Goal: Task Accomplishment & Management: Use online tool/utility

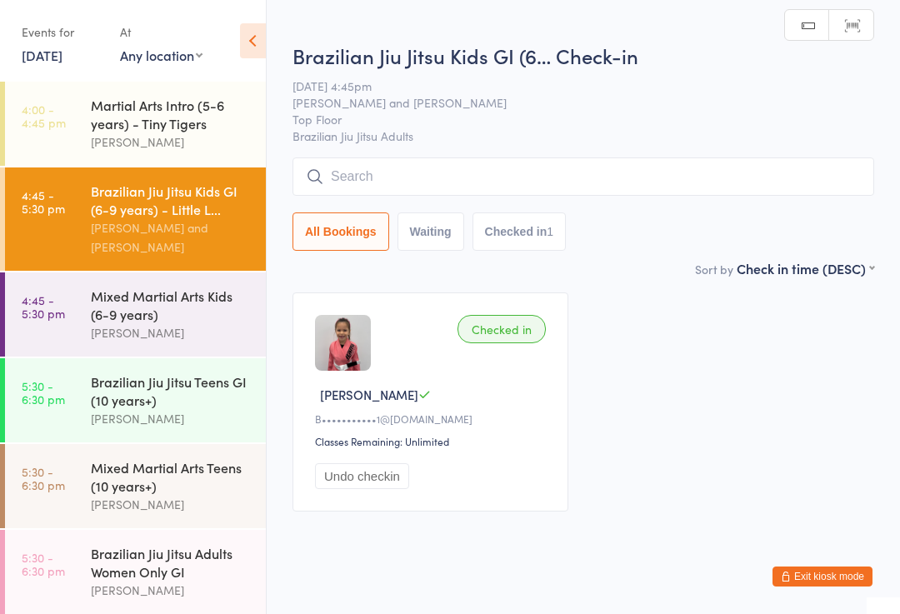
click at [626, 150] on div "Brazilian Jiu Jitsu Kids GI (6… Check-in [DATE] 4:45pm [PERSON_NAME] and [PERSO…" at bounding box center [583, 150] width 582 height 217
click at [640, 183] on input "search" at bounding box center [583, 176] width 582 height 38
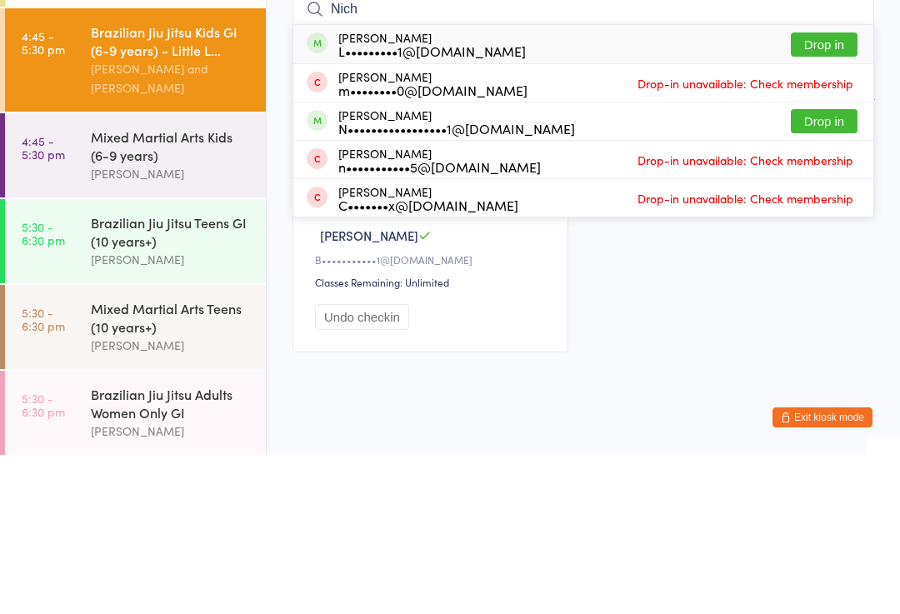
type input "Nich"
click at [833, 192] on button "Drop in" at bounding box center [824, 204] width 67 height 24
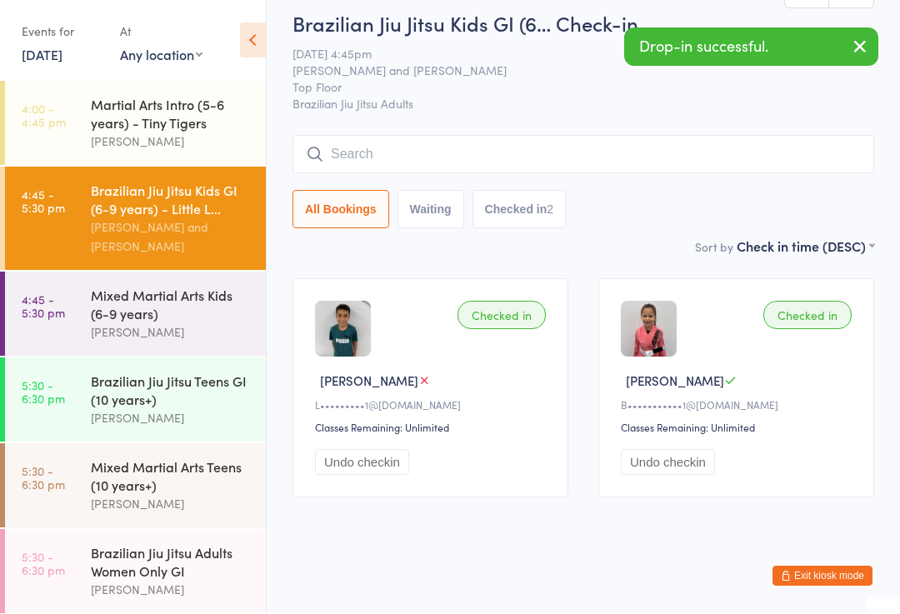
click at [190, 397] on div "Brazilian Jiu Jitsu Teens GI (10 years+)" at bounding box center [171, 390] width 161 height 37
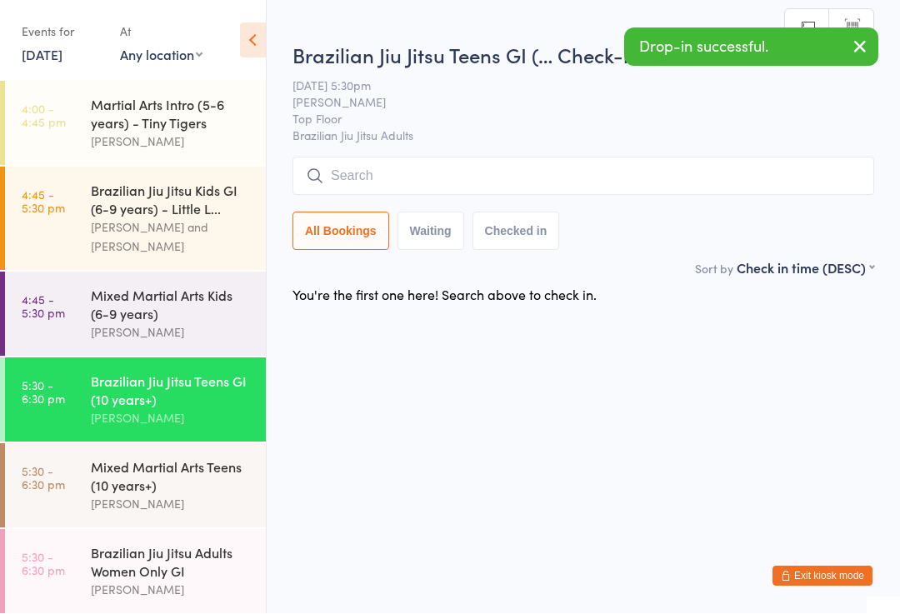
click at [715, 150] on div "Brazilian Jiu Jitsu Teens GI (… Check-in [DATE] 5:30pm [PERSON_NAME] Top Floor …" at bounding box center [583, 150] width 582 height 217
click at [731, 167] on input "search" at bounding box center [583, 176] width 582 height 38
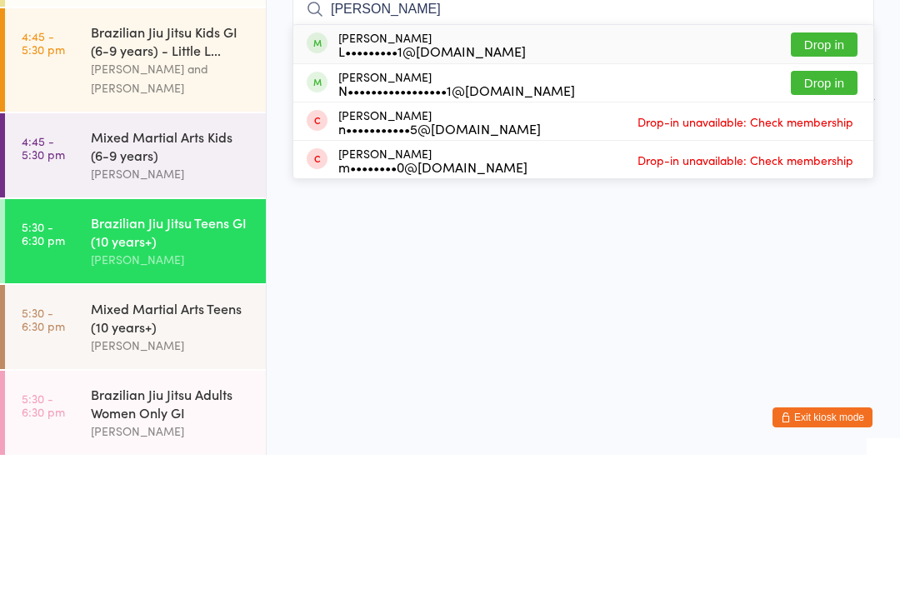
type input "[PERSON_NAME]"
click at [836, 192] on button "Drop in" at bounding box center [824, 204] width 67 height 24
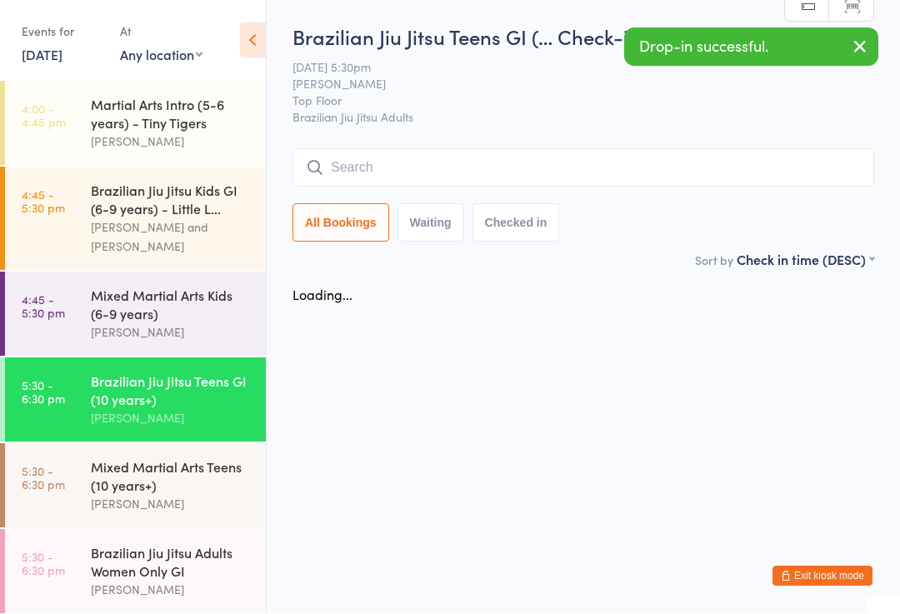
scroll to position [1, 0]
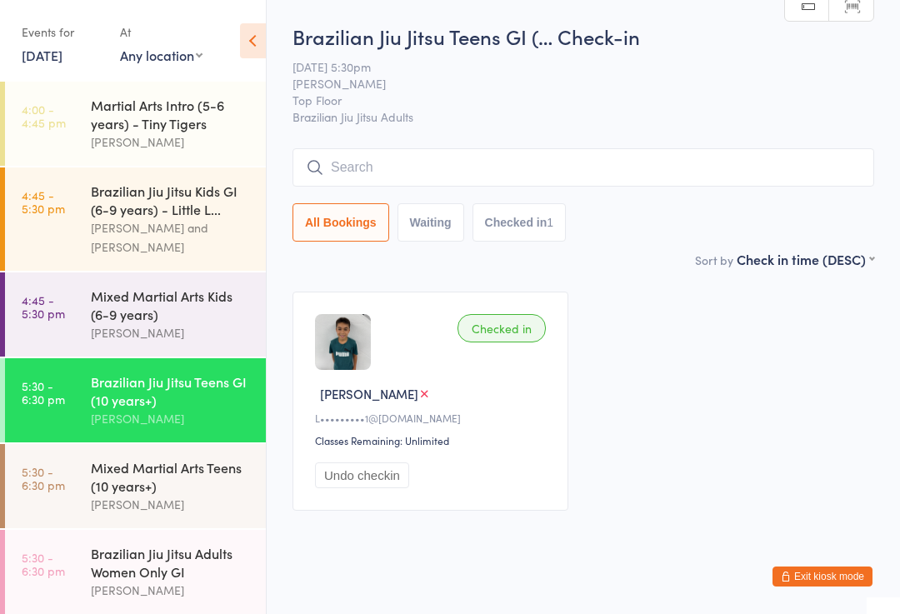
click at [560, 164] on input "search" at bounding box center [583, 167] width 582 height 38
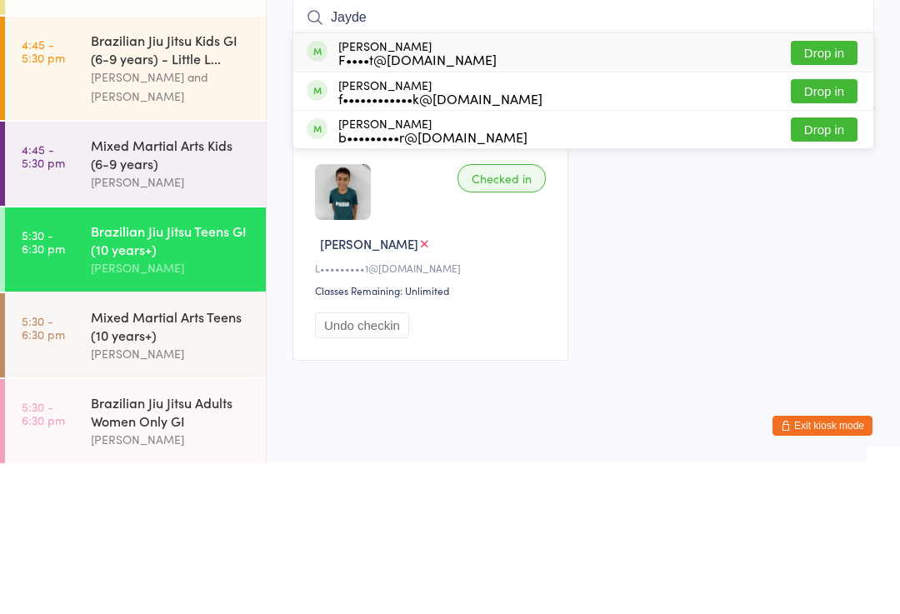
type input "Jayden"
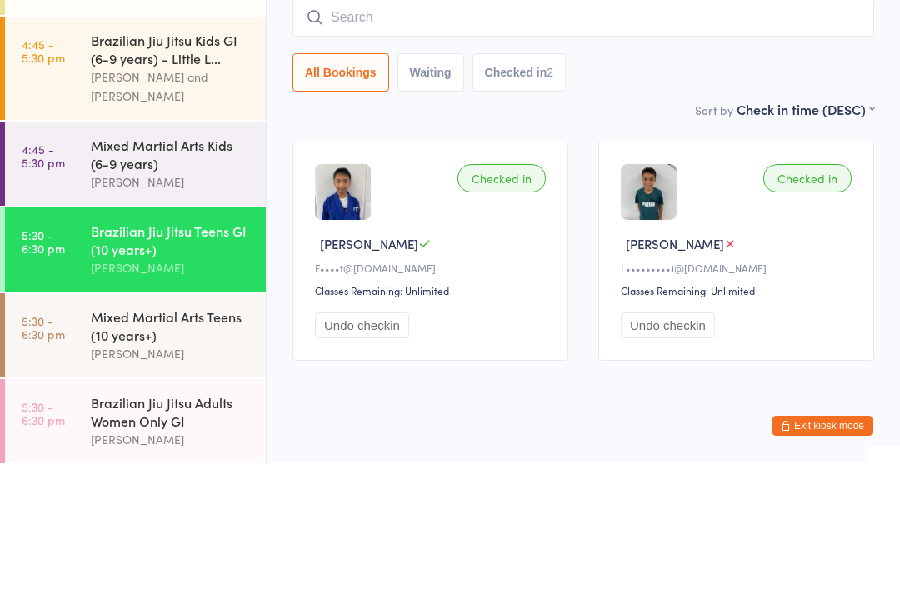
click at [180, 287] on div "Mixed Martial Arts Kids (6-9 years)" at bounding box center [171, 305] width 161 height 37
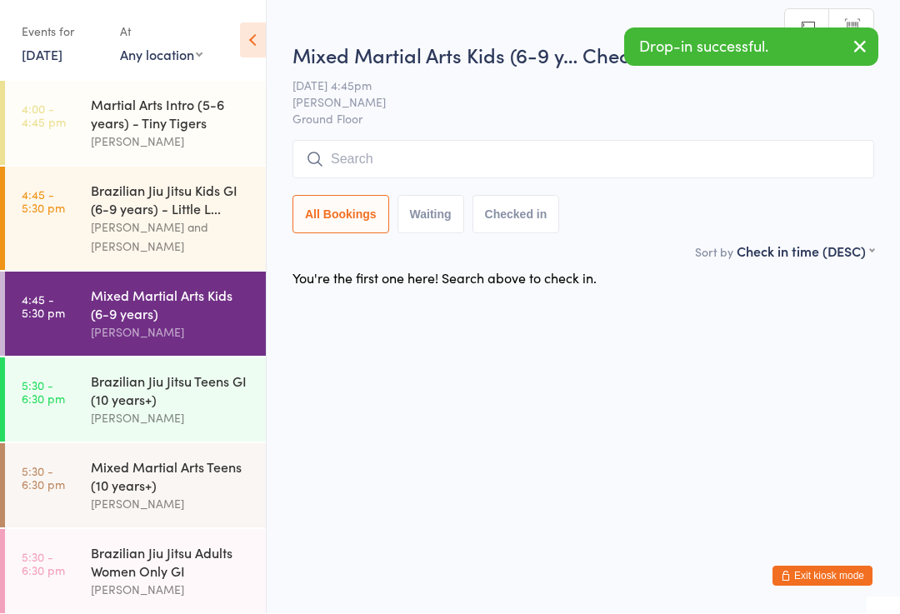
click at [218, 206] on div "Brazilian Jiu Jitsu Kids GI (6-9 years) - Little L..." at bounding box center [171, 200] width 161 height 37
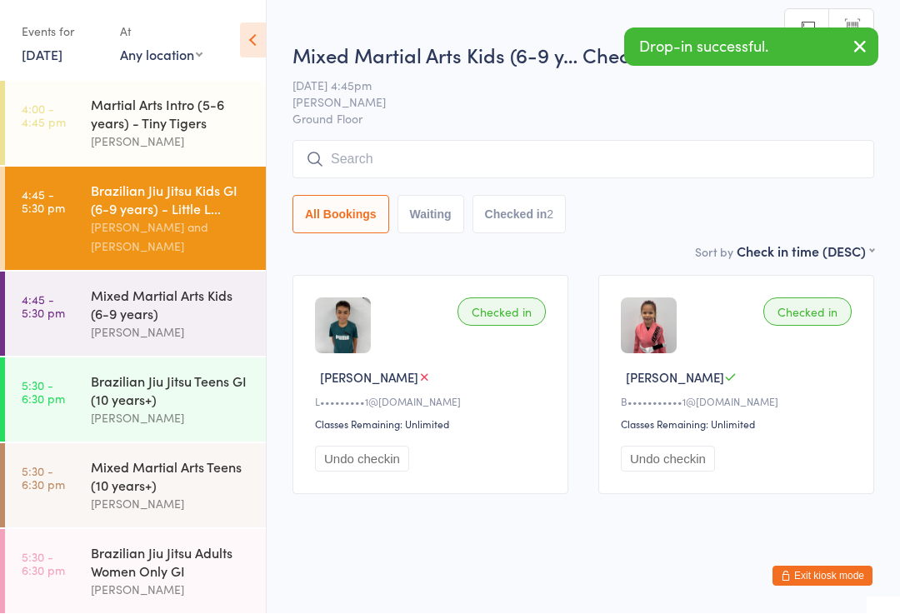
scroll to position [1, 0]
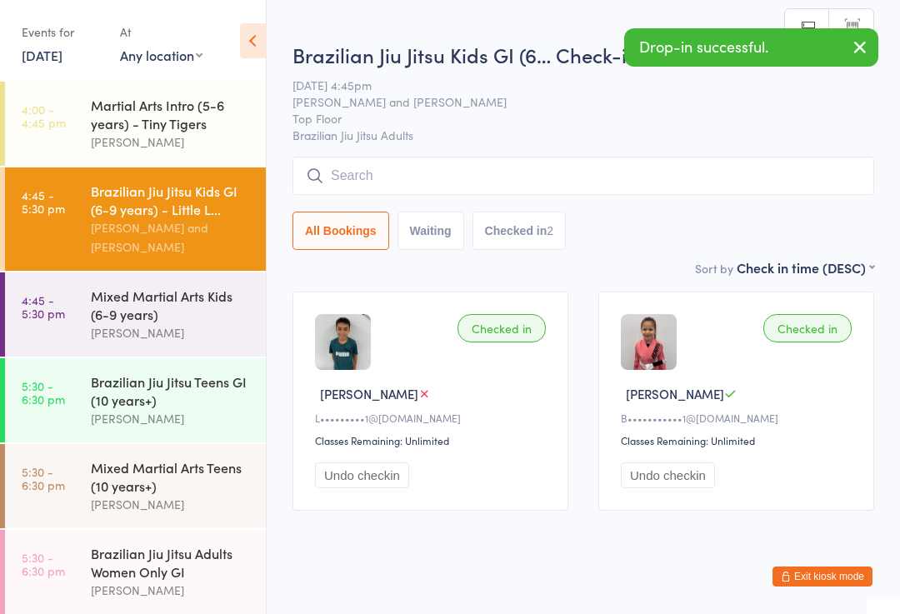
click at [467, 167] on input "search" at bounding box center [583, 176] width 582 height 38
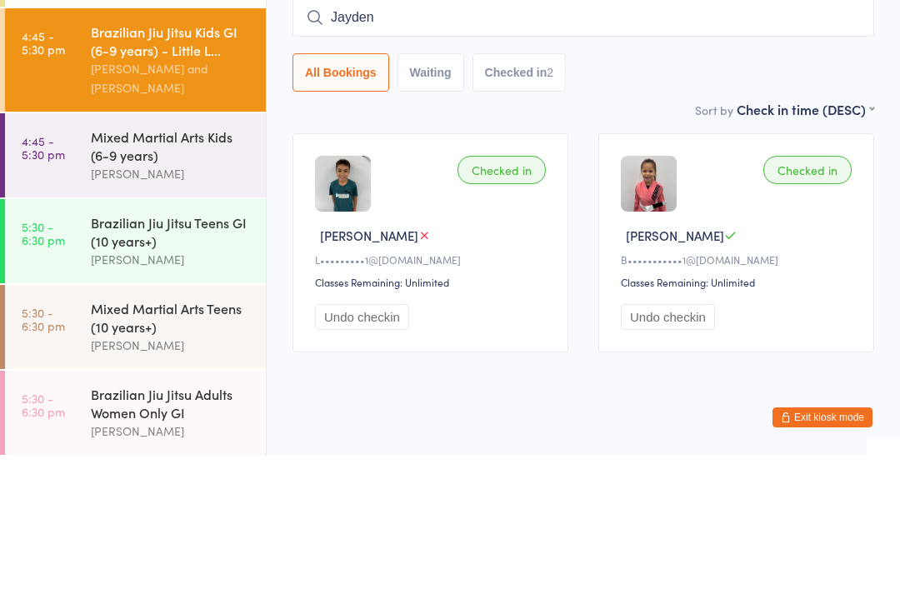
type input "Jayden"
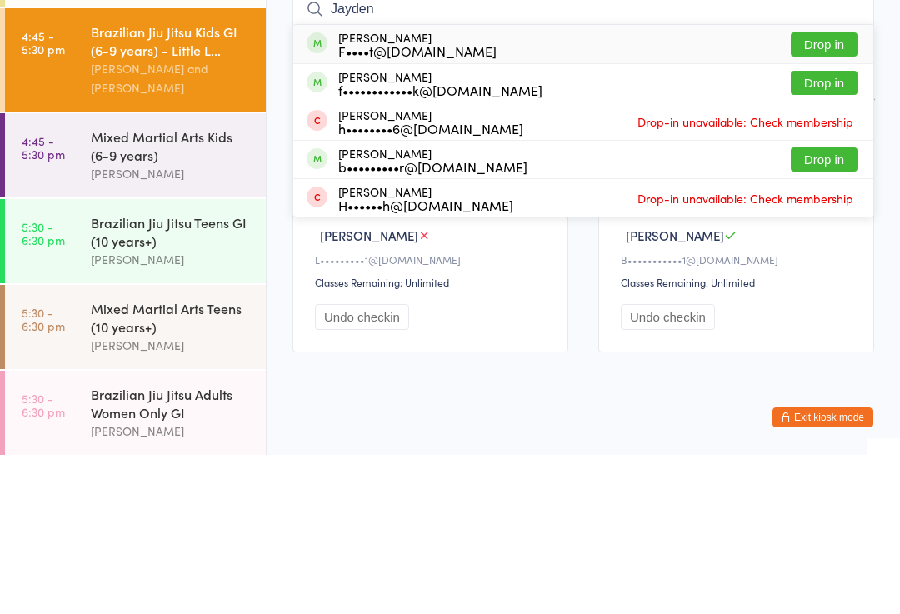
click at [837, 149] on input "Jayden" at bounding box center [583, 168] width 582 height 38
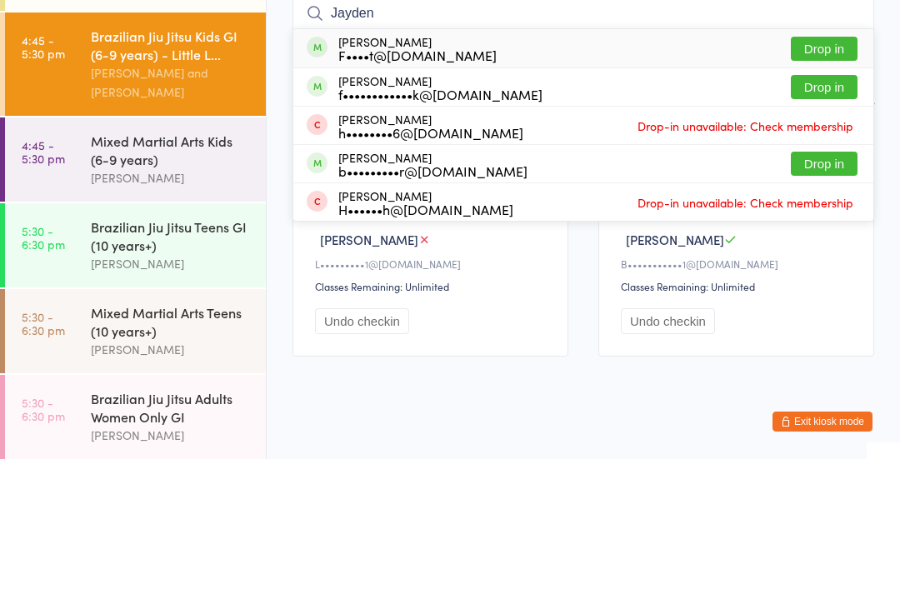
click at [832, 184] on div "[PERSON_NAME] F••••t@[DOMAIN_NAME] Drop in" at bounding box center [583, 203] width 580 height 38
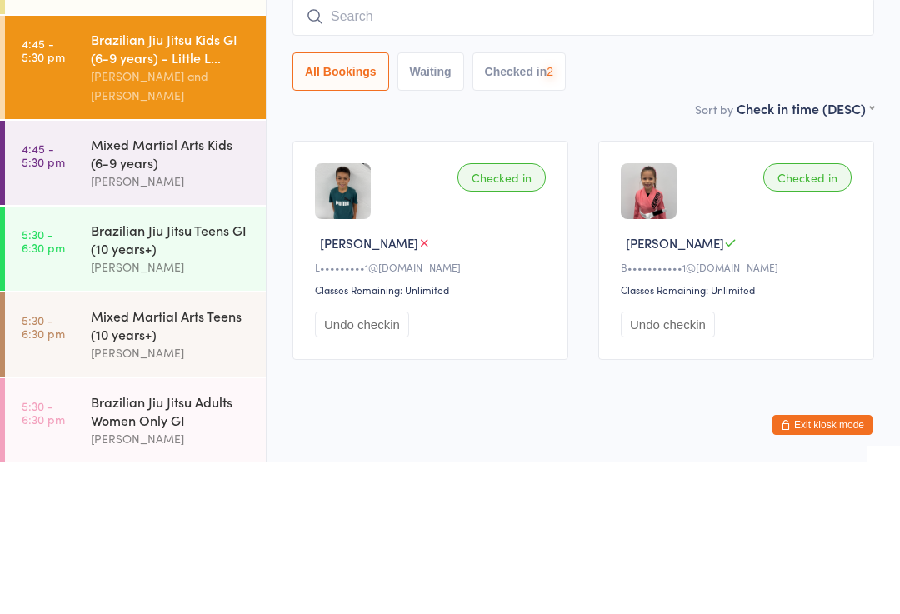
click at [822, 149] on div "All Bookings Waiting Checked in 2" at bounding box center [583, 195] width 582 height 93
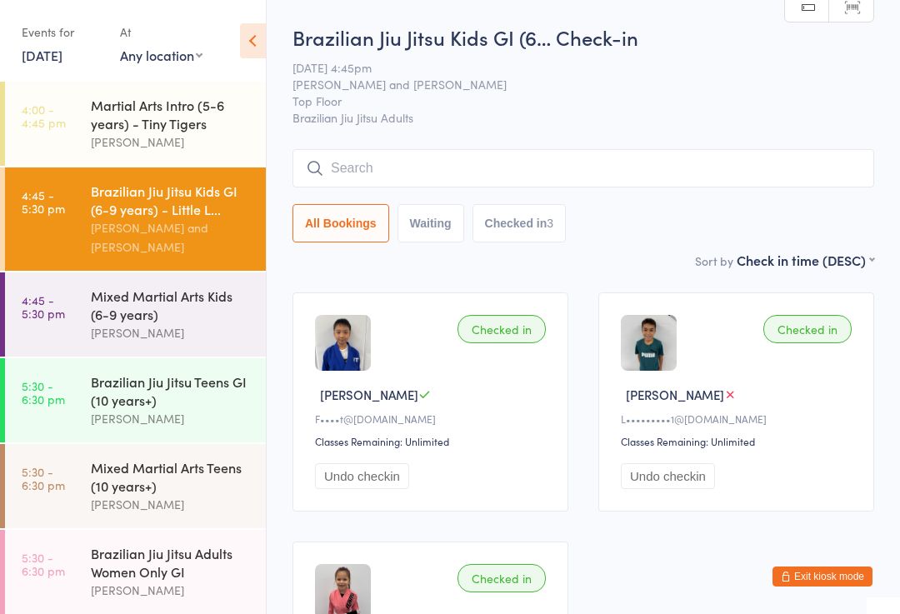
click at [592, 164] on input "search" at bounding box center [583, 168] width 582 height 38
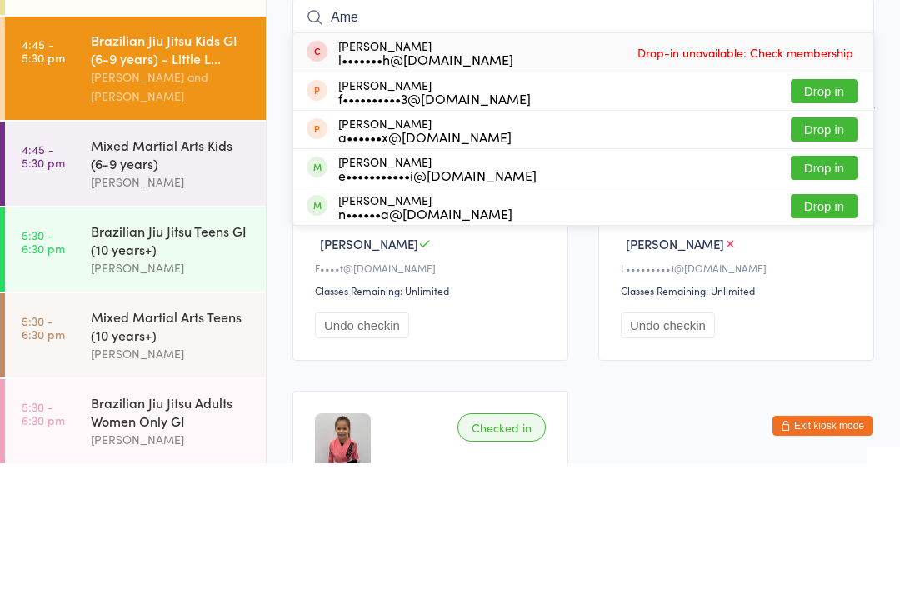
type input "Ame"
click at [827, 307] on button "Drop in" at bounding box center [824, 319] width 67 height 24
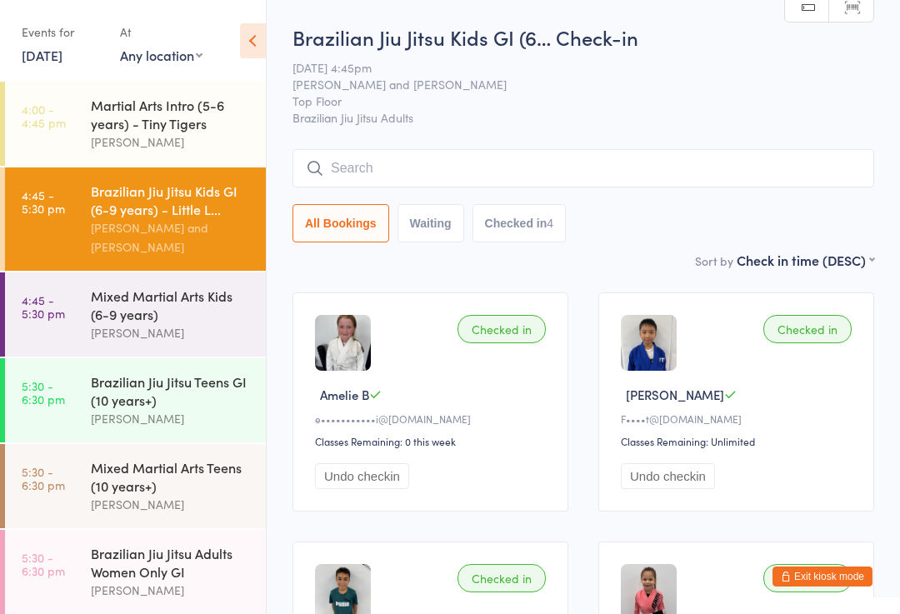
click at [157, 117] on div "Martial Arts Intro (5-6 years) - Tiny Tigers" at bounding box center [171, 114] width 161 height 37
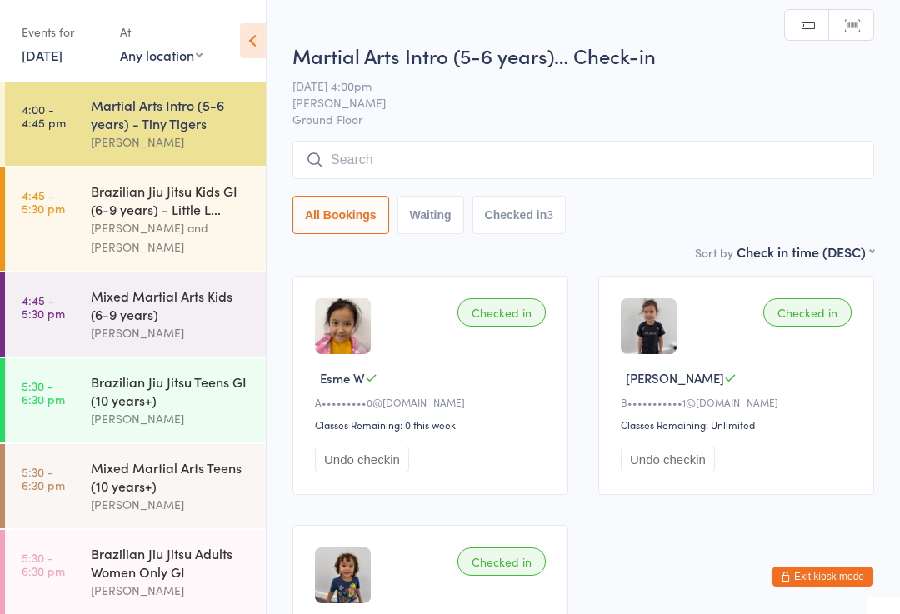
click at [163, 337] on div "[PERSON_NAME]" at bounding box center [171, 332] width 161 height 19
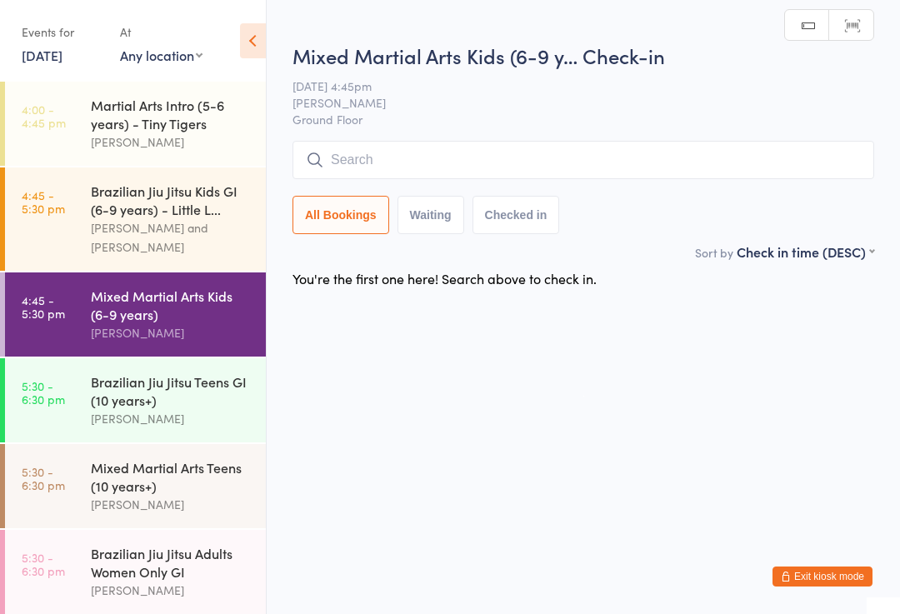
click at [664, 164] on input "search" at bounding box center [583, 160] width 582 height 38
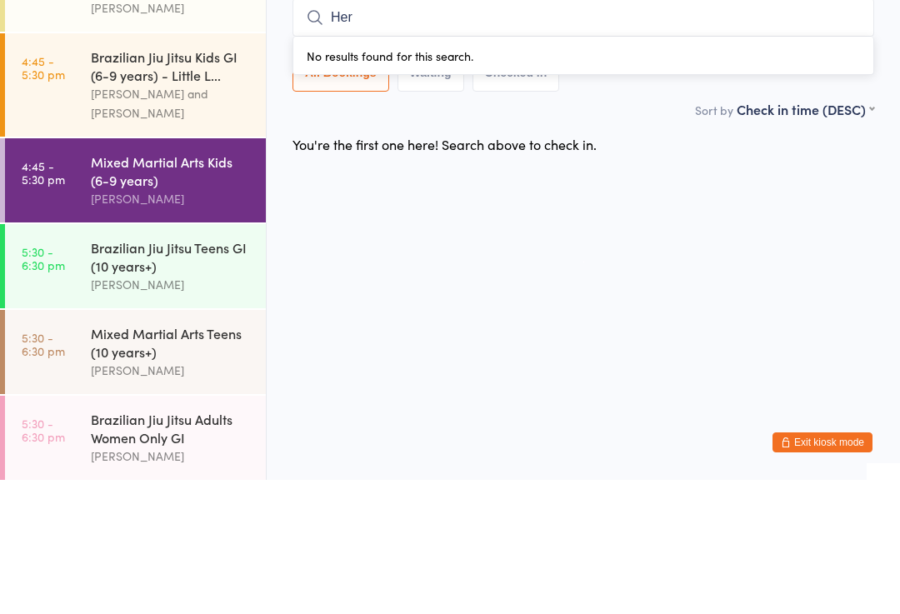
type input "Hera"
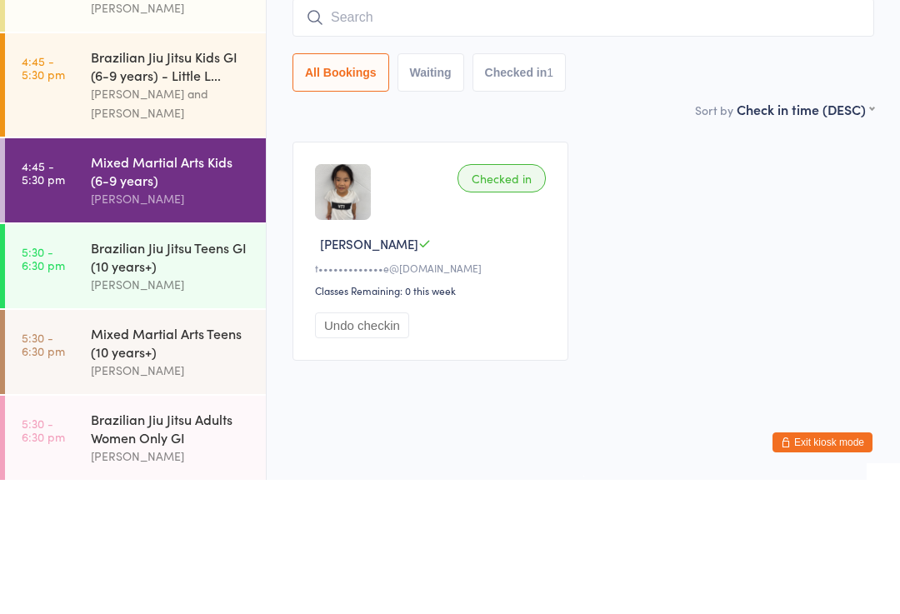
click at [597, 261] on div "Checked in Hera W t•••••••••••••e@[DOMAIN_NAME] Classes Remaining: 0 this week …" at bounding box center [582, 385] width 611 height 249
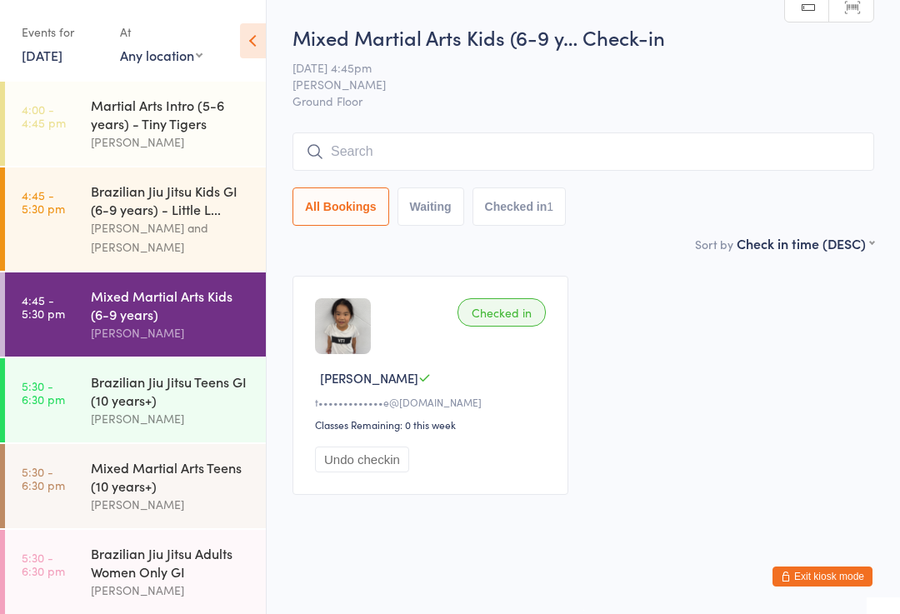
click at [230, 227] on div "[PERSON_NAME] and [PERSON_NAME]" at bounding box center [171, 237] width 161 height 38
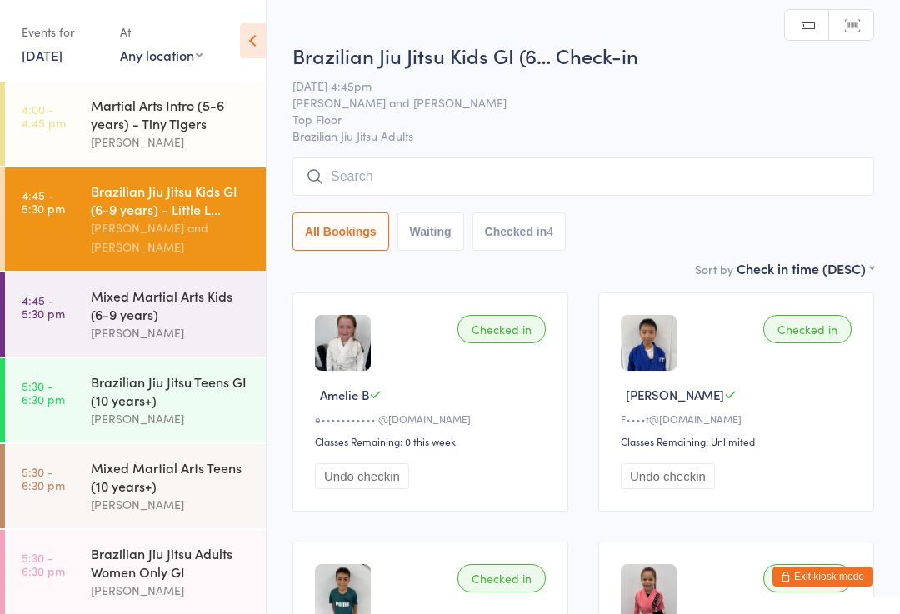
click at [686, 190] on input "search" at bounding box center [583, 176] width 582 height 38
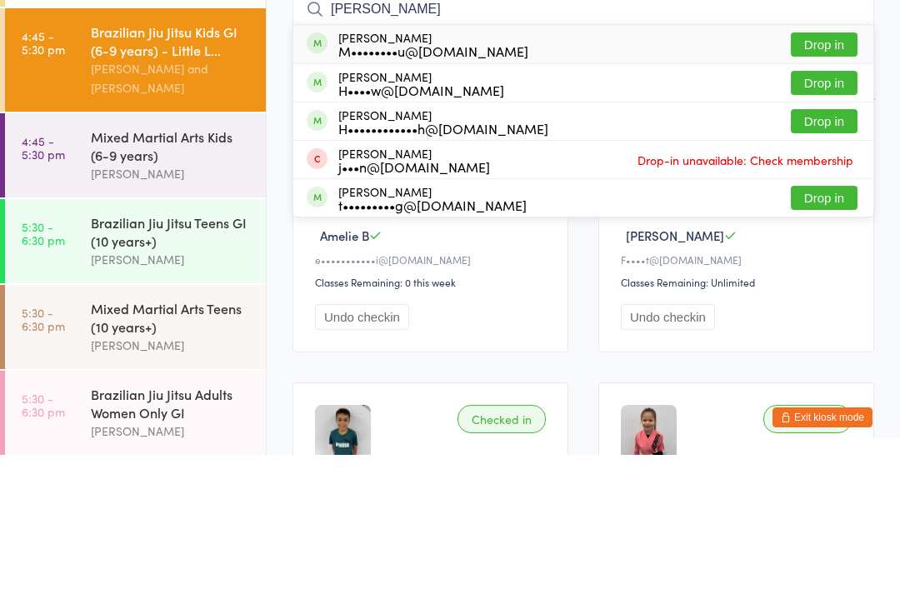
type input "[PERSON_NAME]"
click at [809, 192] on button "Drop in" at bounding box center [824, 204] width 67 height 24
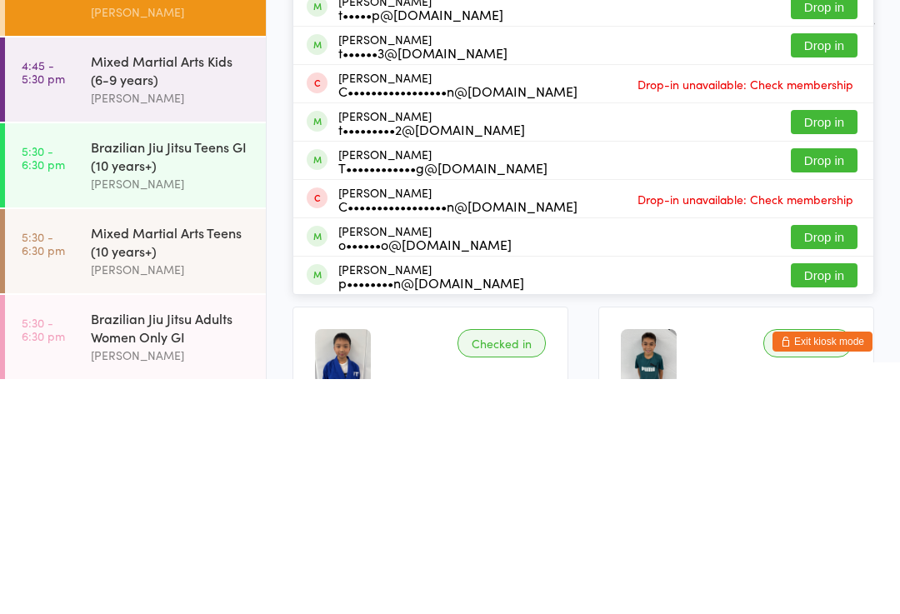
type input "Tho"
click at [447, 511] on div "p••••••••n@[DOMAIN_NAME]" at bounding box center [431, 517] width 186 height 13
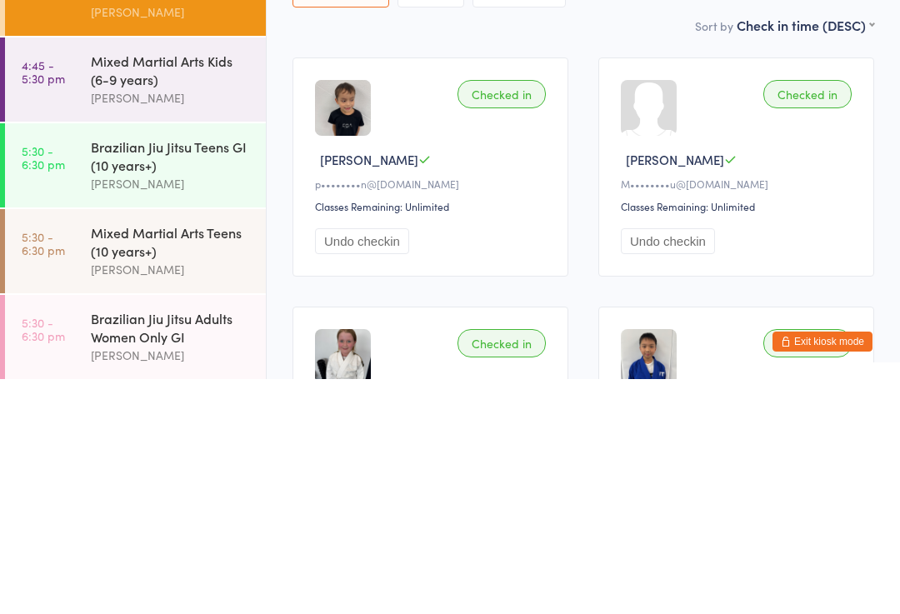
click at [184, 287] on div "Mixed Martial Arts Kids (6-9 years)" at bounding box center [171, 305] width 161 height 37
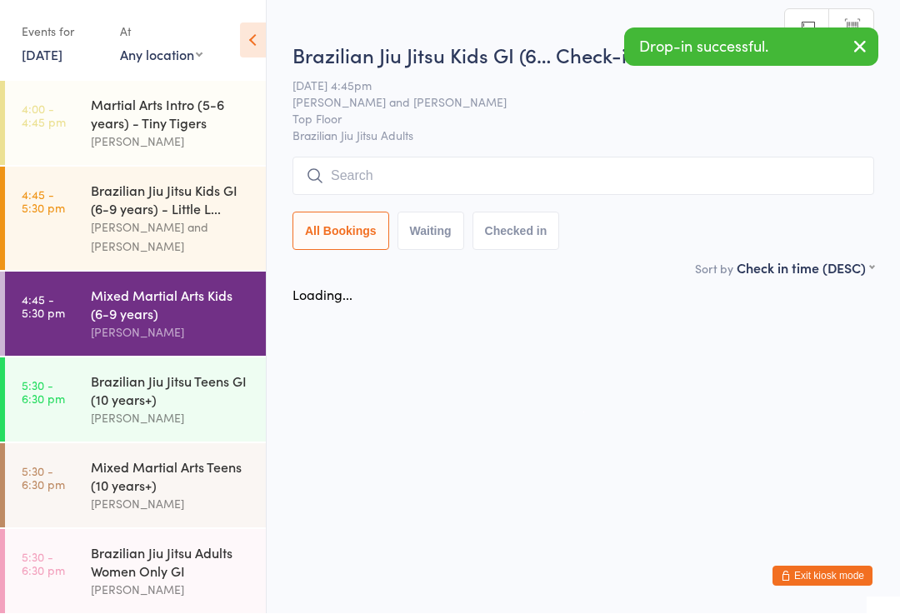
scroll to position [1, 0]
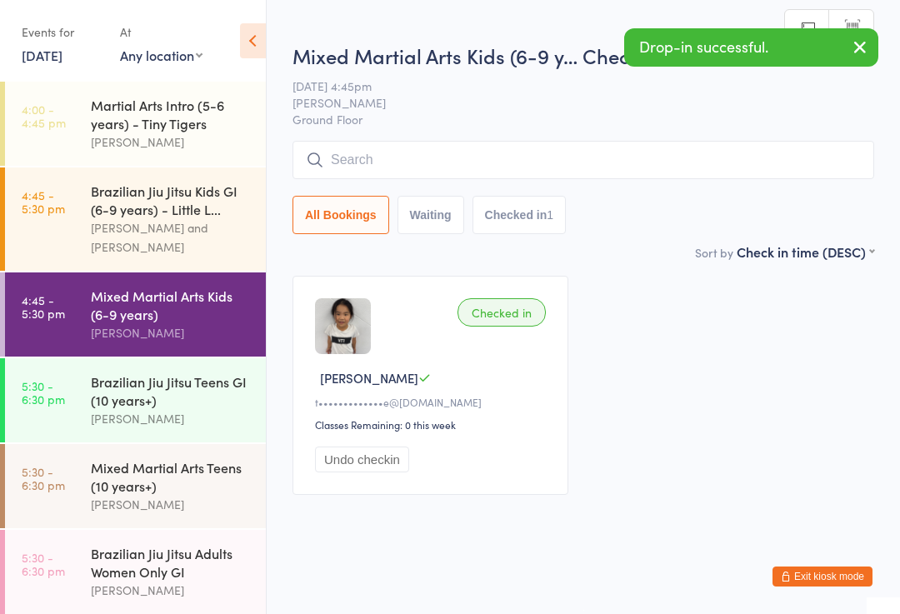
click at [534, 151] on input "search" at bounding box center [583, 160] width 582 height 38
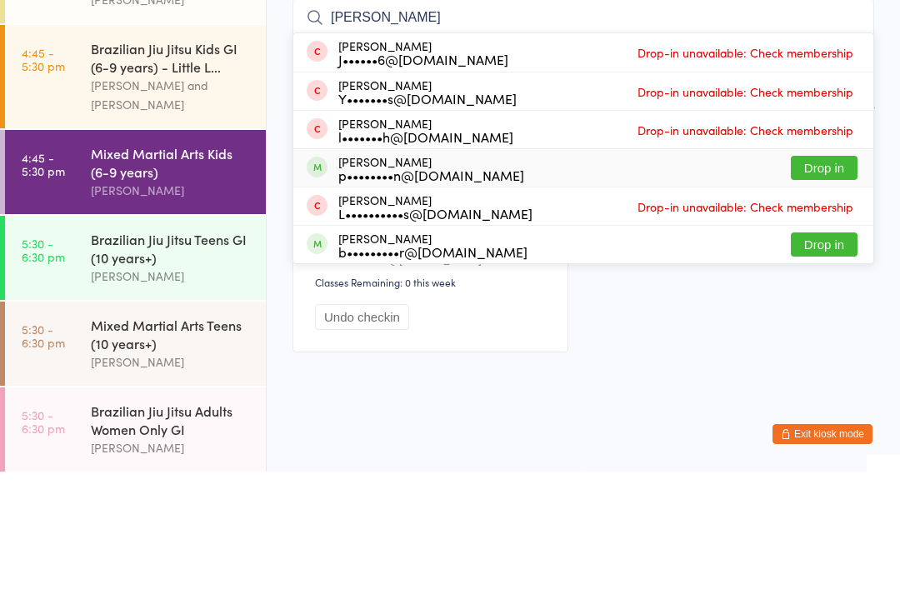
type input "[PERSON_NAME]"
click at [476, 311] on div "p••••••••n@[DOMAIN_NAME]" at bounding box center [431, 317] width 186 height 13
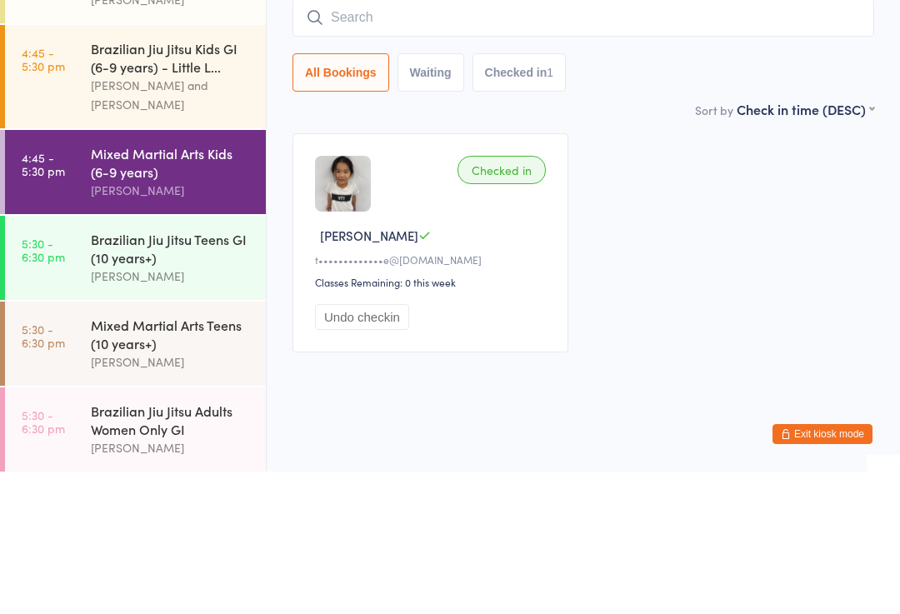
scroll to position [17, 0]
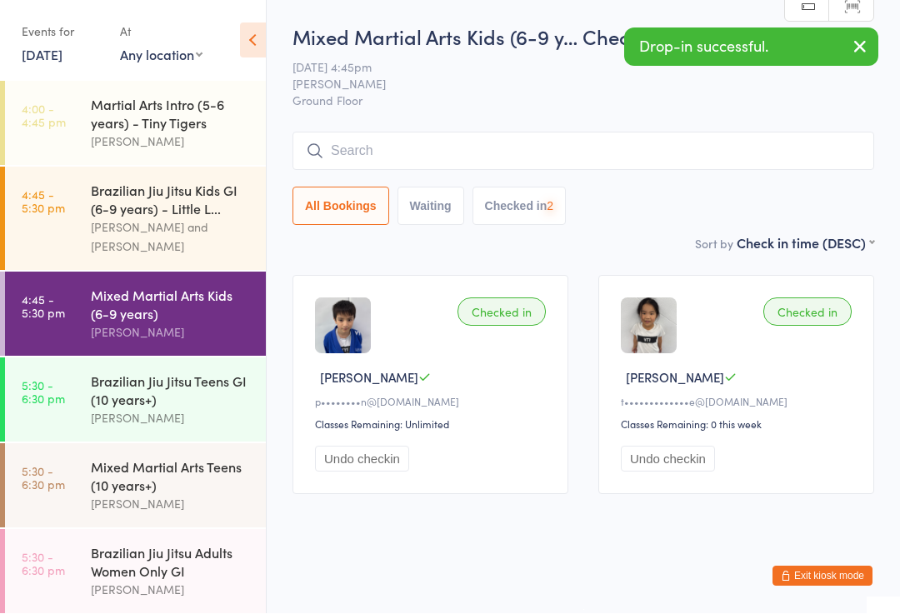
click at [510, 132] on input "search" at bounding box center [583, 151] width 582 height 38
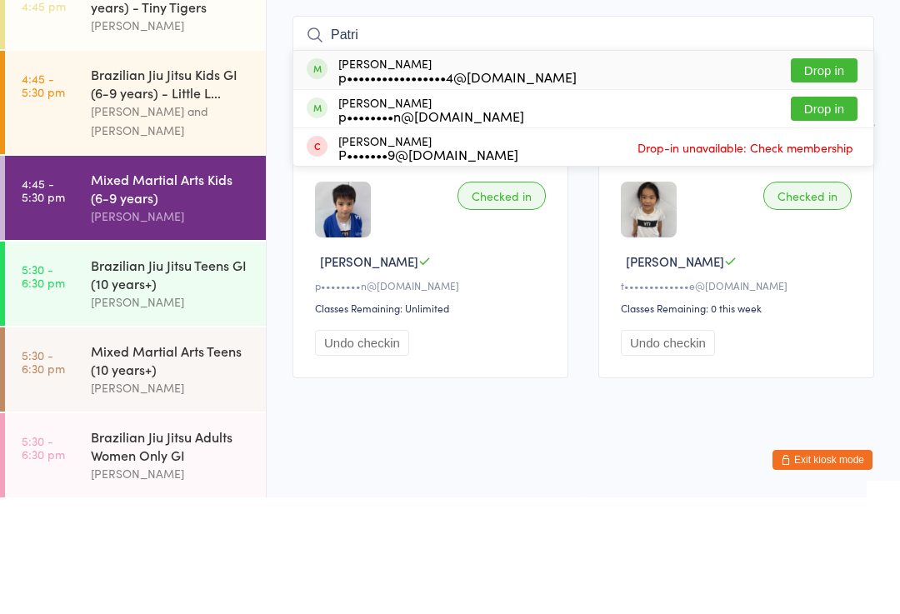
type input "Patri"
click at [482, 207] on div "[PERSON_NAME] p••••••••n@[DOMAIN_NAME] Drop in" at bounding box center [583, 225] width 580 height 37
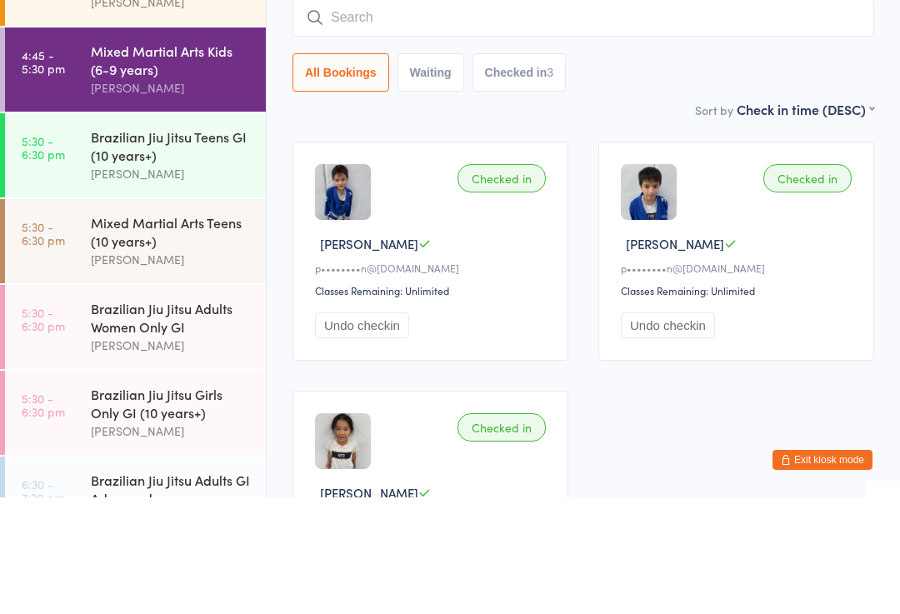
scroll to position [129, 0]
click at [164, 243] on div "Brazilian Jiu Jitsu Teens GI (10 years+)" at bounding box center [171, 261] width 161 height 37
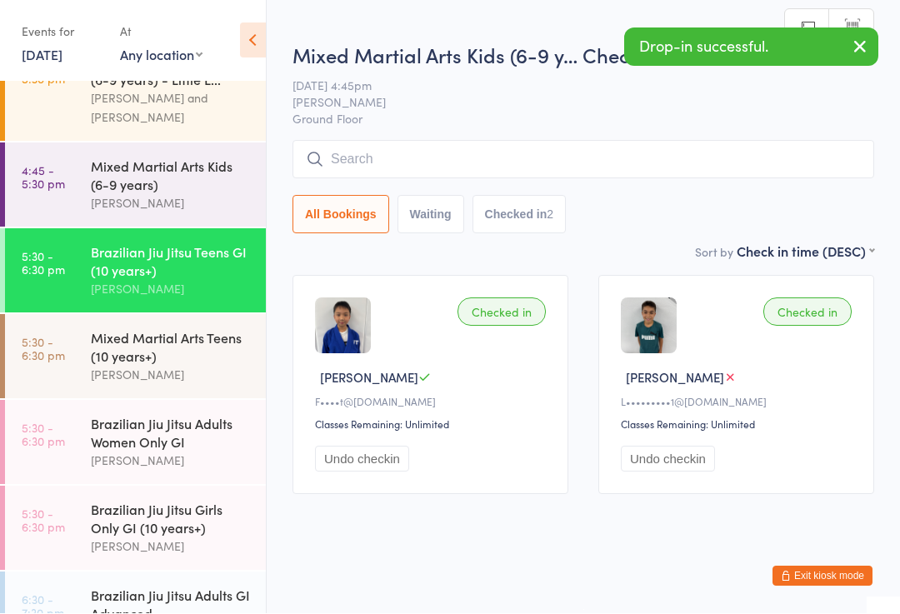
scroll to position [1, 0]
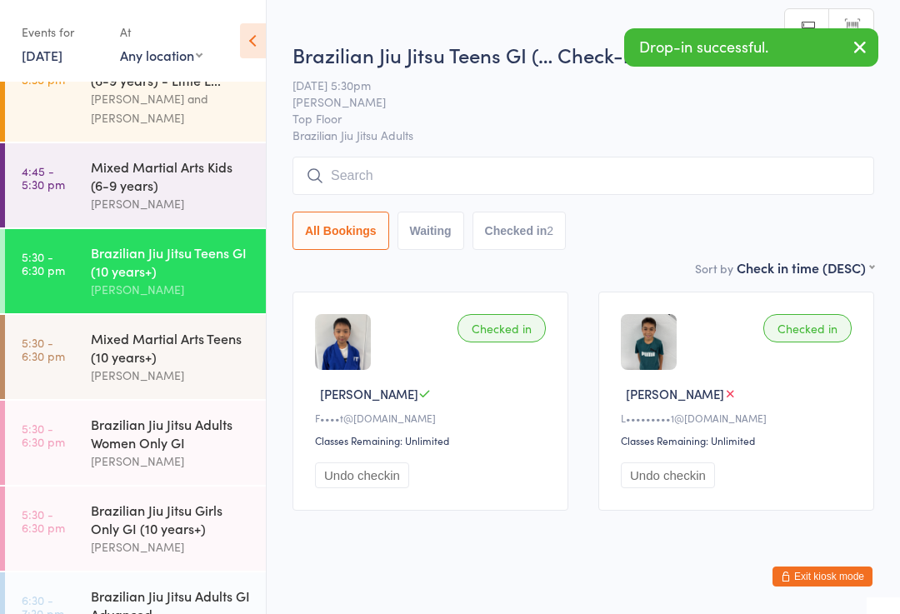
click at [467, 173] on input "search" at bounding box center [583, 176] width 582 height 38
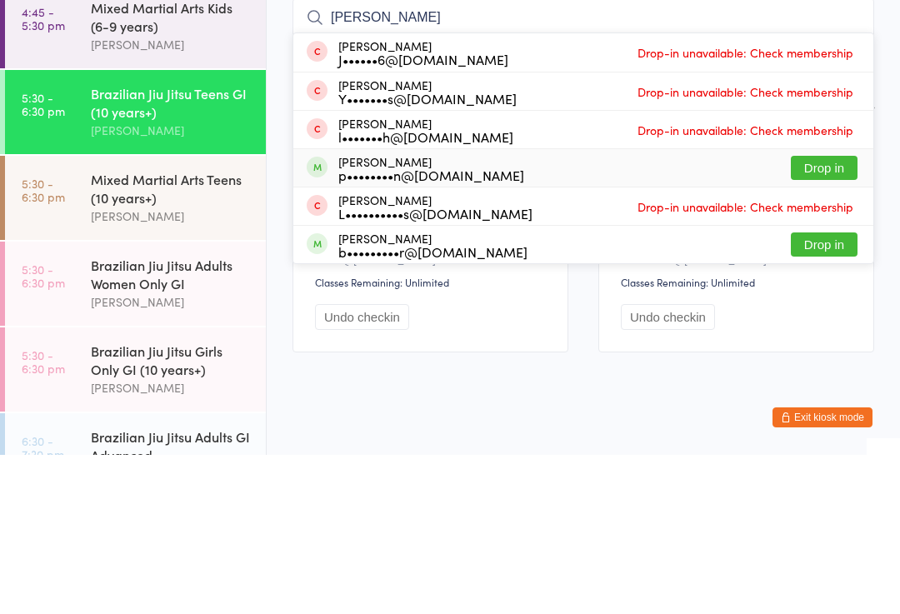
type input "[PERSON_NAME]"
click at [517, 308] on div "[PERSON_NAME] p••••••••n@[DOMAIN_NAME] Drop in" at bounding box center [583, 326] width 580 height 37
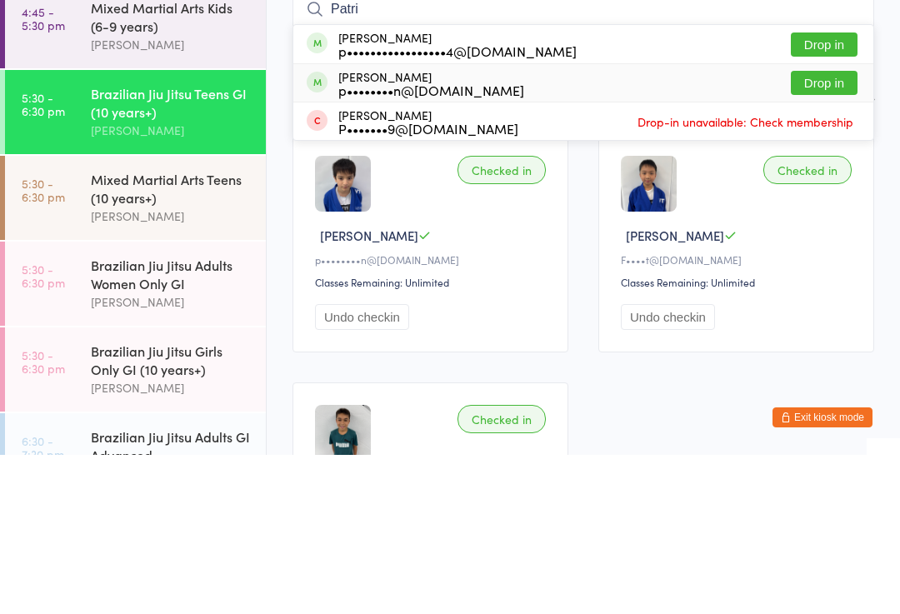
type input "Patri"
click at [553, 223] on div "[PERSON_NAME] p••••••••n@[DOMAIN_NAME] Drop in" at bounding box center [583, 241] width 580 height 37
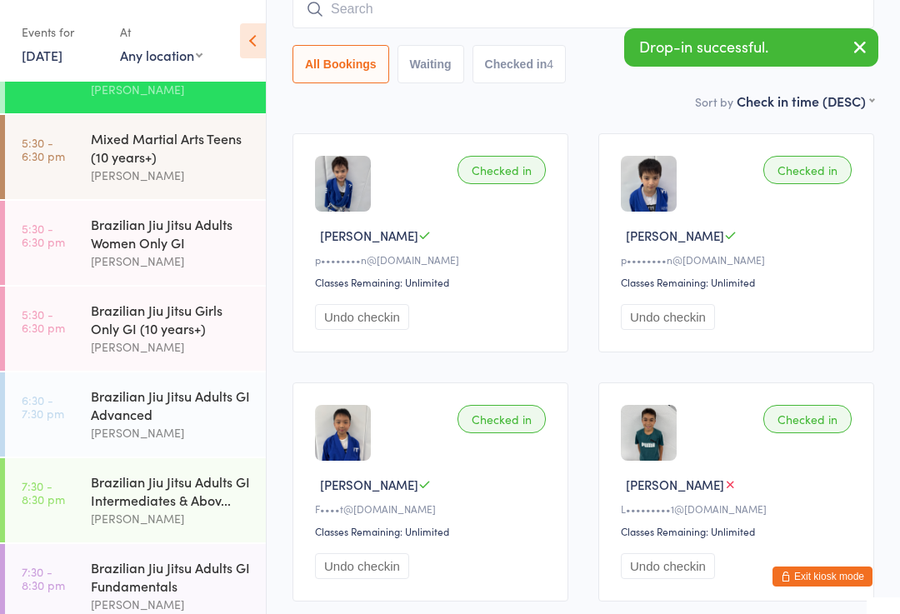
scroll to position [331, 0]
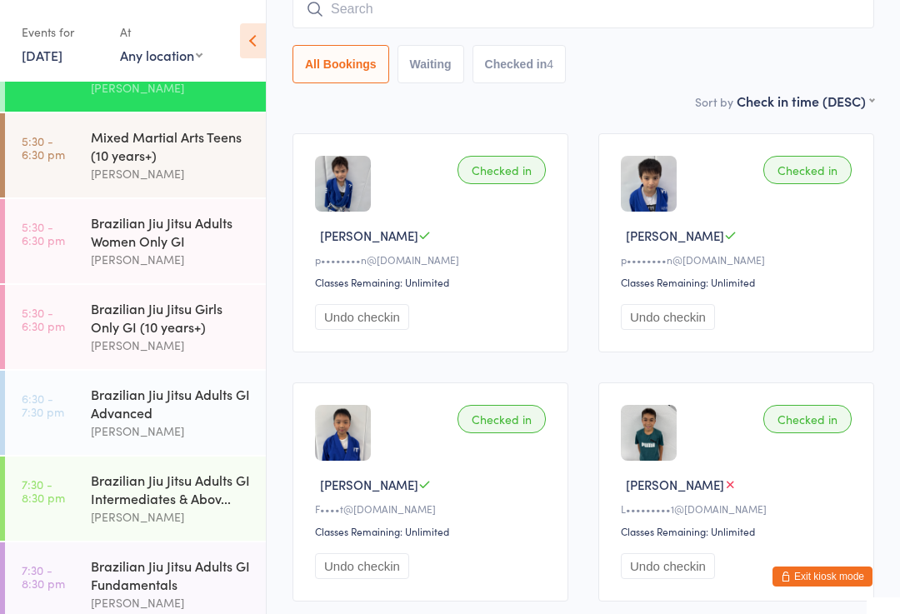
click at [197, 250] on div "Brazilian Jiu Jitsu Adults Women Only GI" at bounding box center [171, 231] width 161 height 37
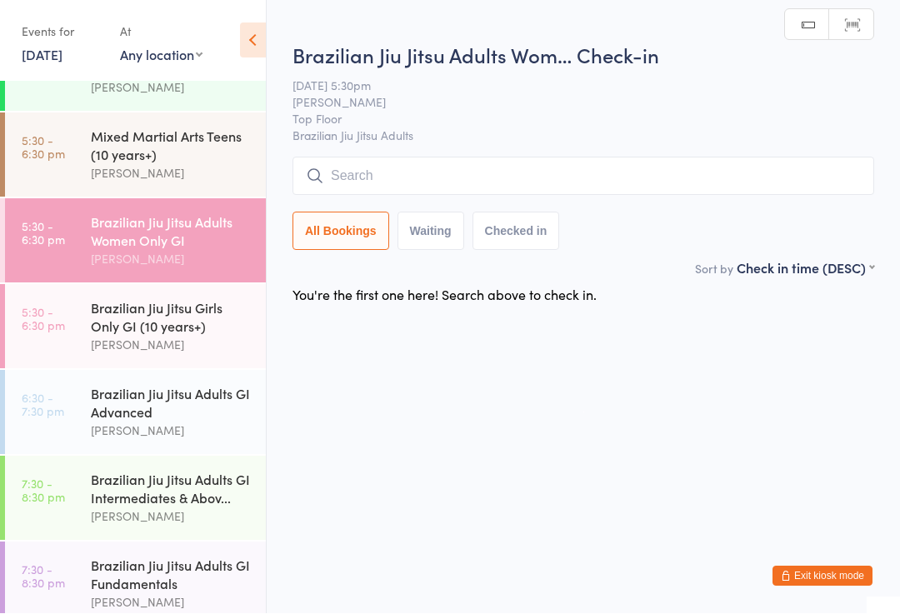
click at [606, 173] on input "search" at bounding box center [583, 176] width 582 height 38
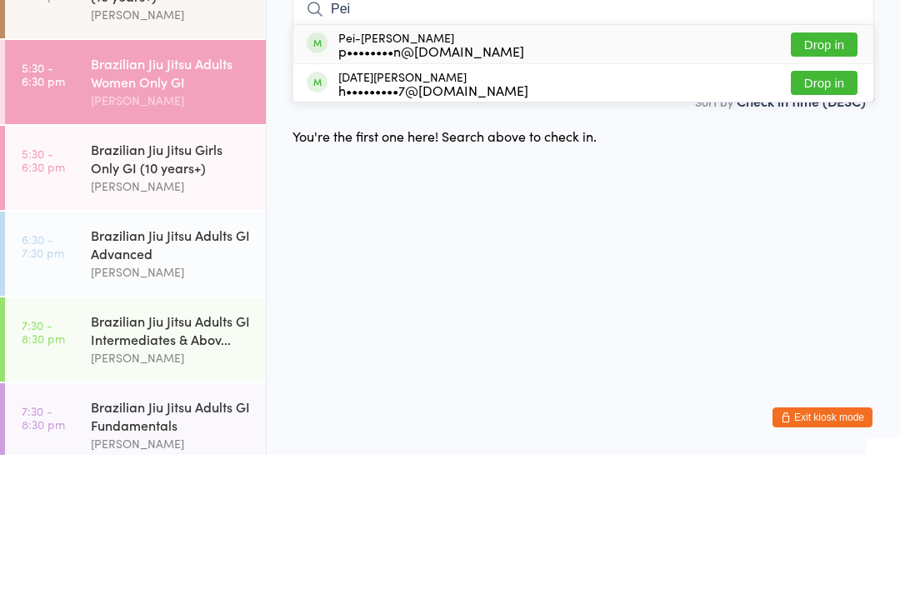
type input "Pei"
click at [471, 203] on div "p••••••••n@[DOMAIN_NAME]" at bounding box center [431, 209] width 186 height 13
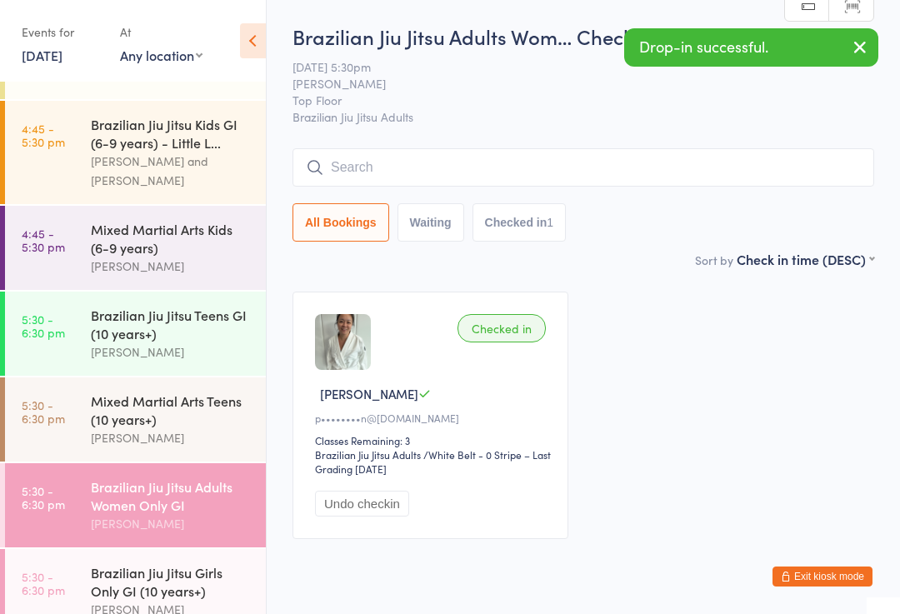
scroll to position [68, 0]
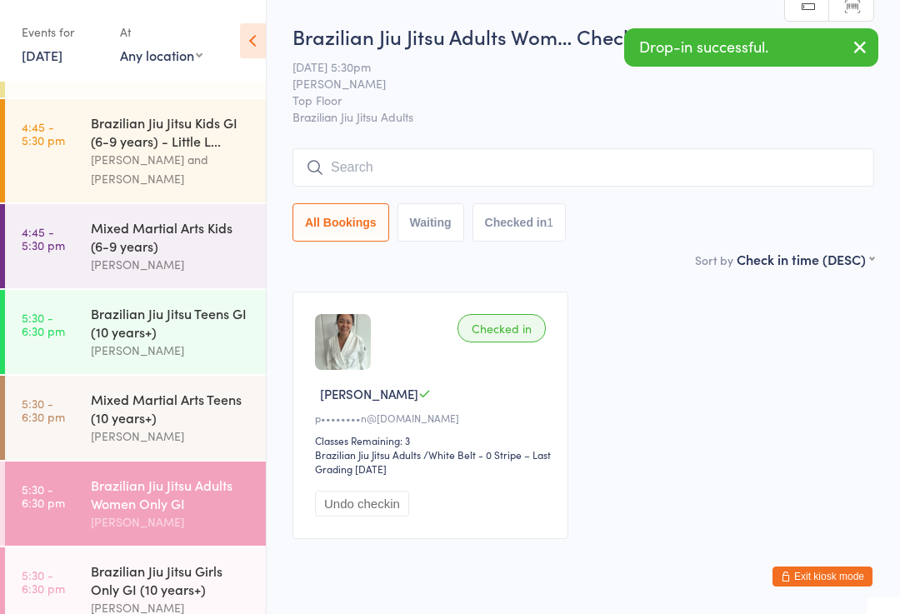
click at [194, 149] on div "Brazilian Jiu Jitsu Kids GI (6-9 years) - Little L..." at bounding box center [171, 131] width 161 height 37
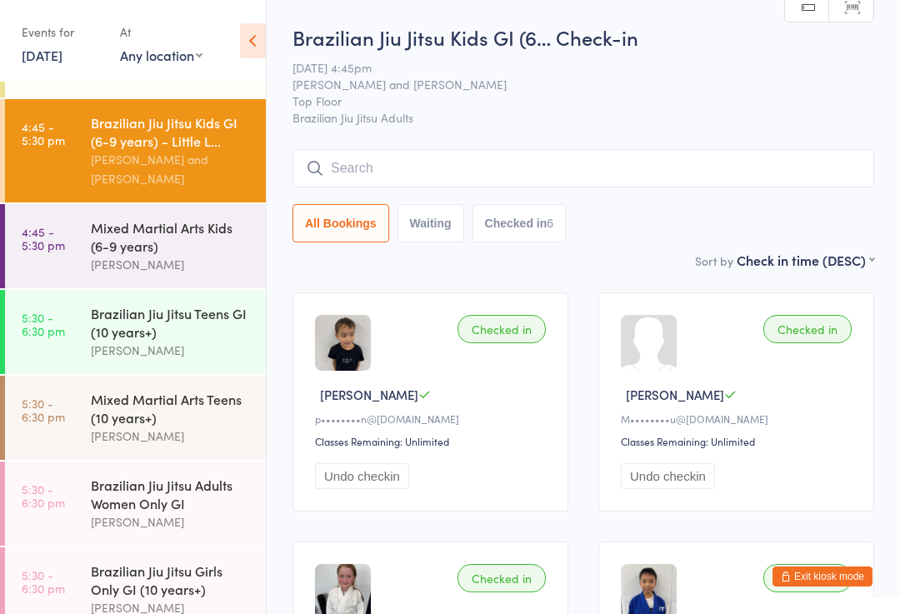
click at [195, 532] on div "[PERSON_NAME]" at bounding box center [171, 521] width 161 height 19
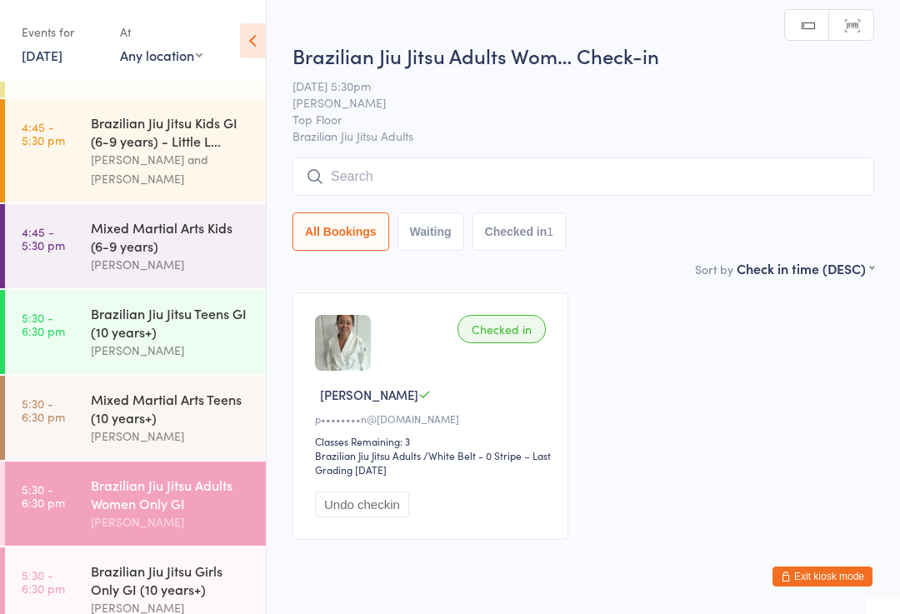
click at [577, 196] on input "search" at bounding box center [583, 176] width 582 height 38
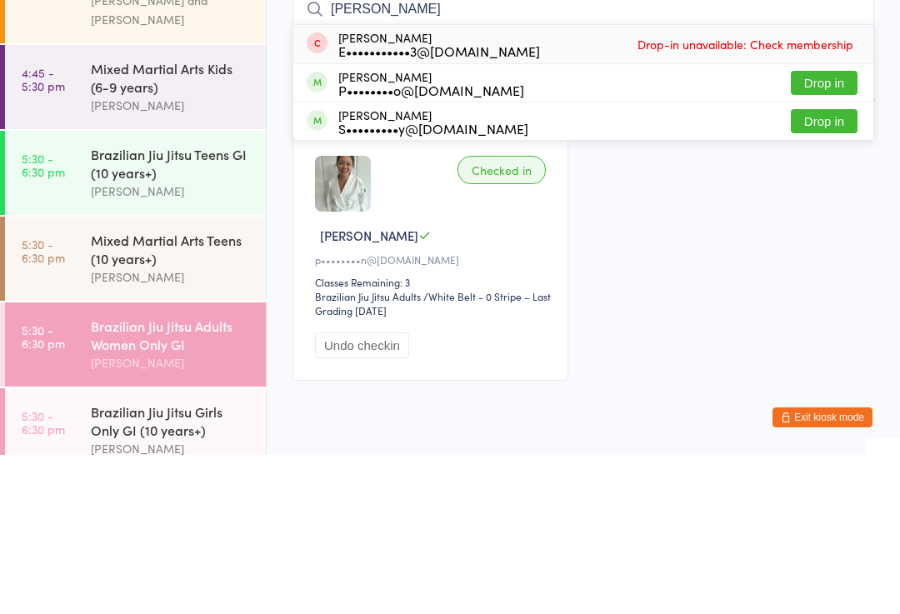
type input "[PERSON_NAME]"
click at [836, 230] on button "Drop in" at bounding box center [824, 242] width 67 height 24
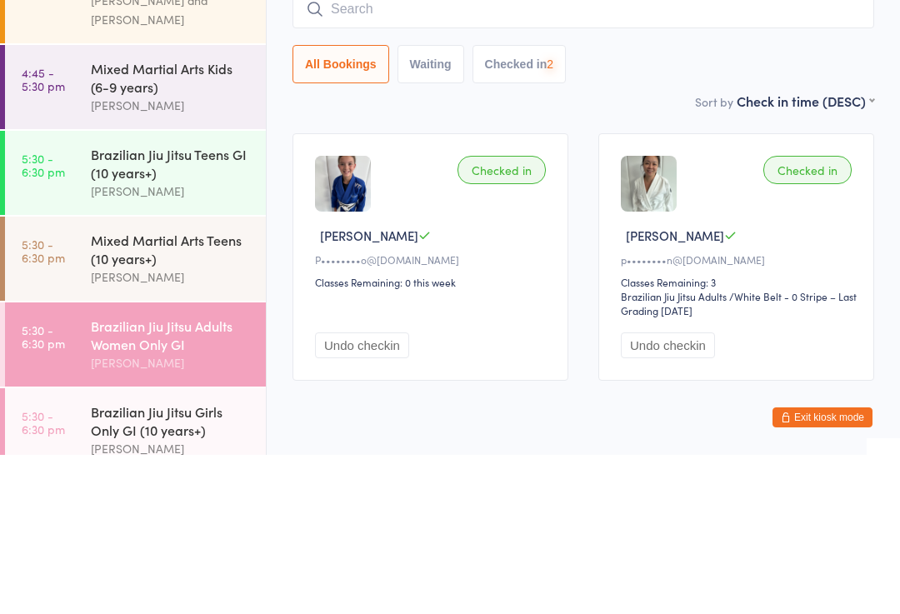
scroll to position [64, 0]
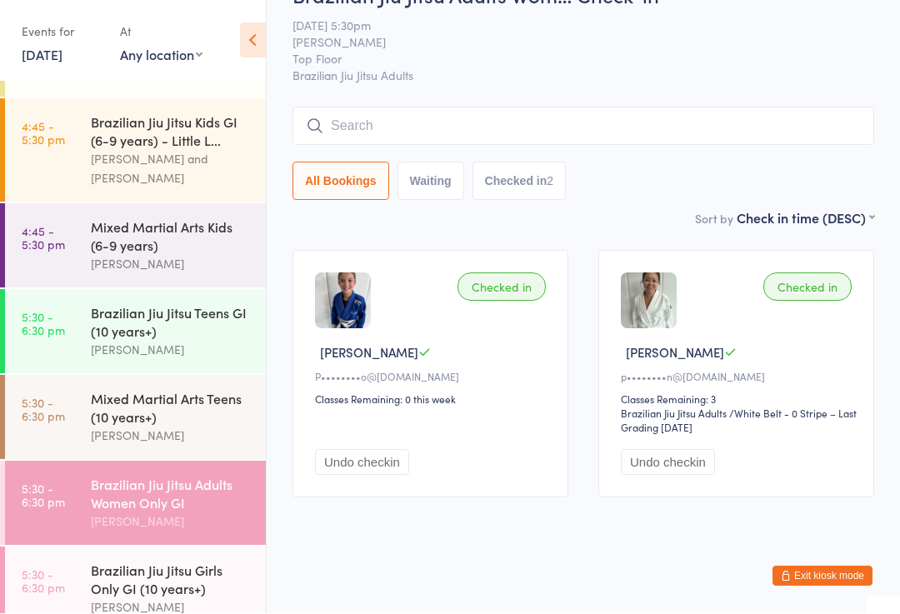
click at [145, 580] on div "Brazilian Jiu Jitsu Girls Only GI (10 years+) [PERSON_NAME]" at bounding box center [178, 589] width 175 height 84
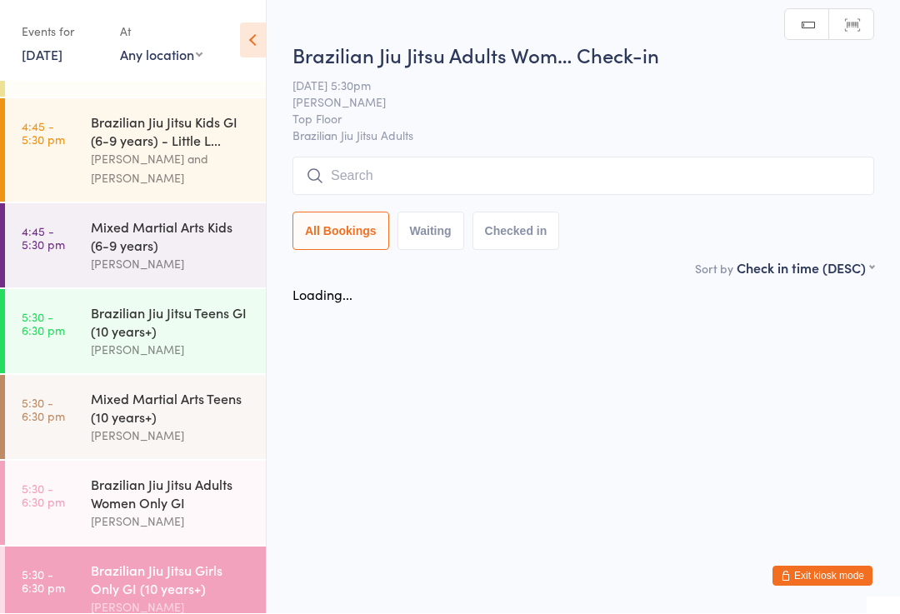
scroll to position [1, 0]
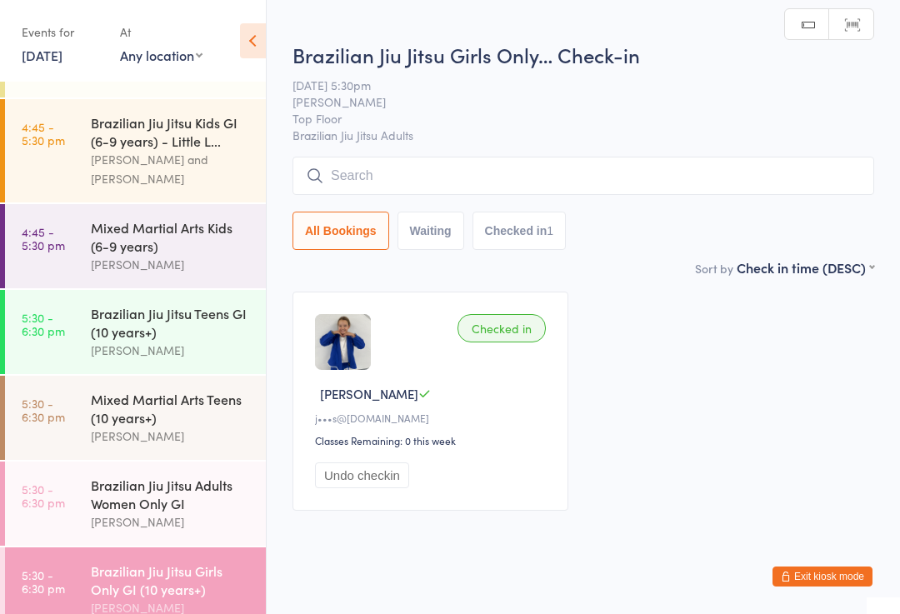
click at [435, 177] on input "search" at bounding box center [583, 176] width 582 height 38
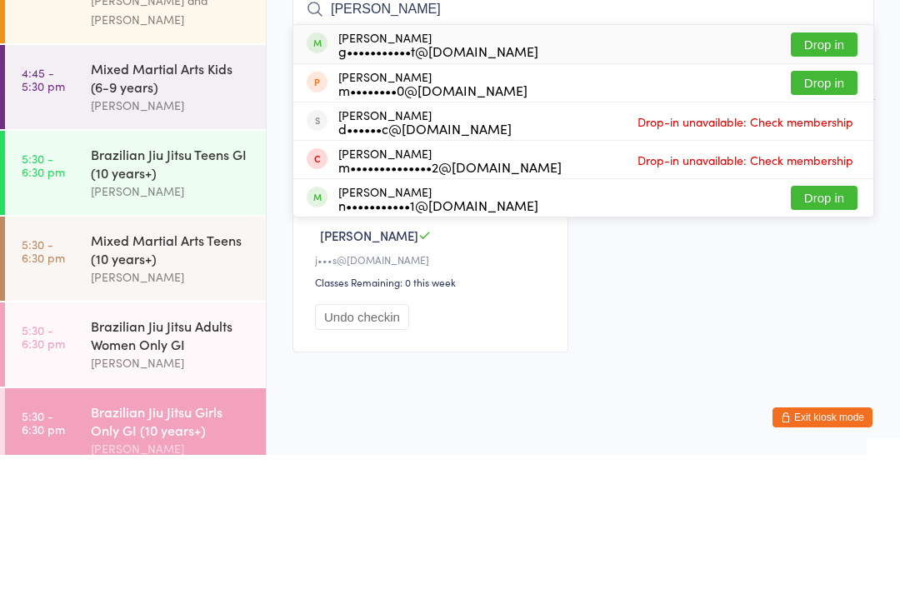
type input "[PERSON_NAME]"
click at [811, 192] on button "Drop in" at bounding box center [824, 204] width 67 height 24
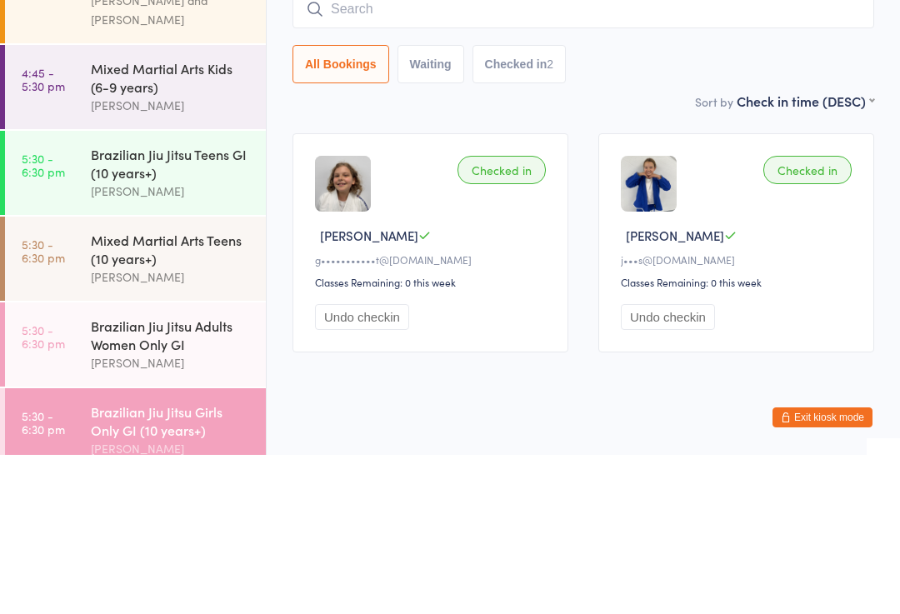
click at [56, 397] on time "5:30 - 6:30 pm" at bounding box center [43, 410] width 43 height 27
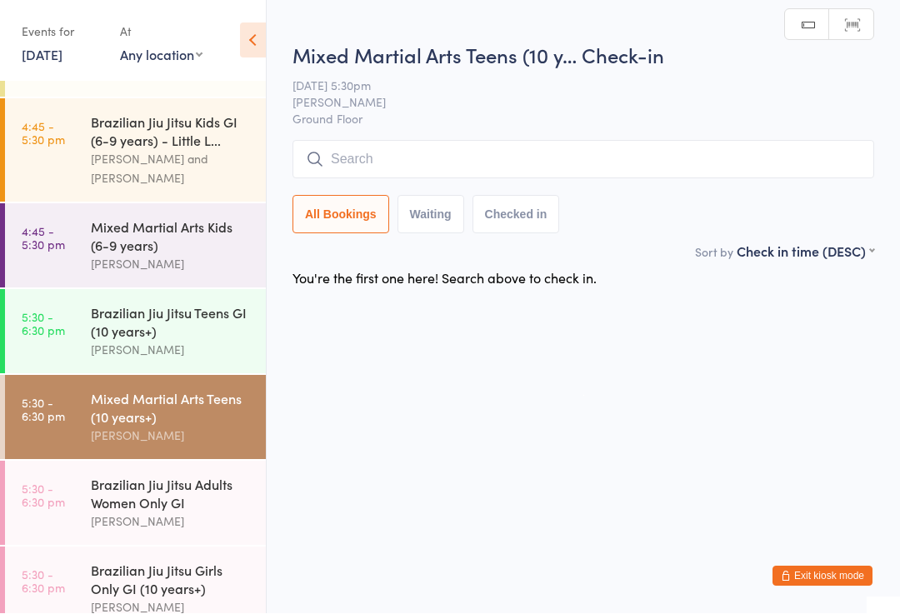
click at [606, 149] on input "search" at bounding box center [583, 160] width 582 height 38
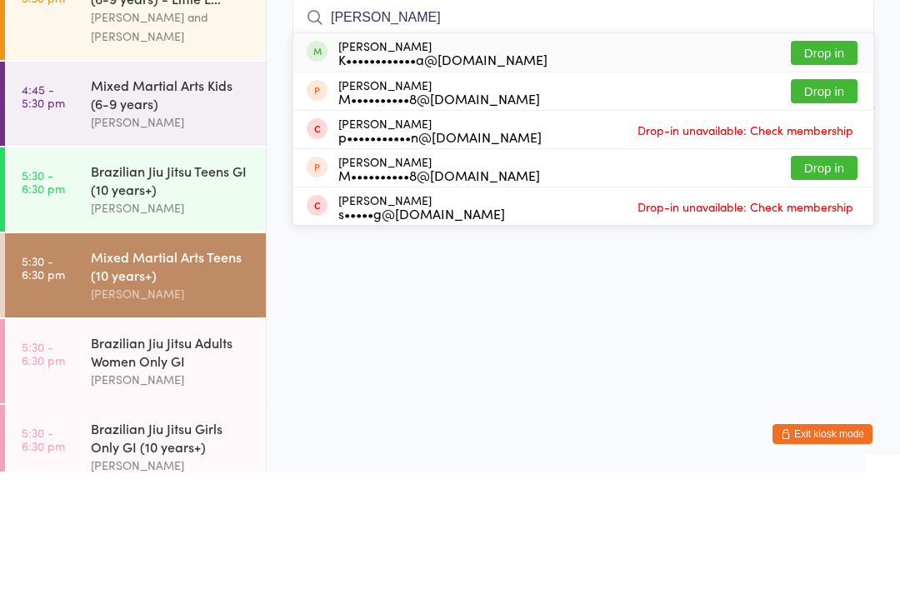
type input "[PERSON_NAME]"
click at [457, 176] on div "[PERSON_NAME] K••••••••••••a@[DOMAIN_NAME] Drop in" at bounding box center [583, 195] width 580 height 38
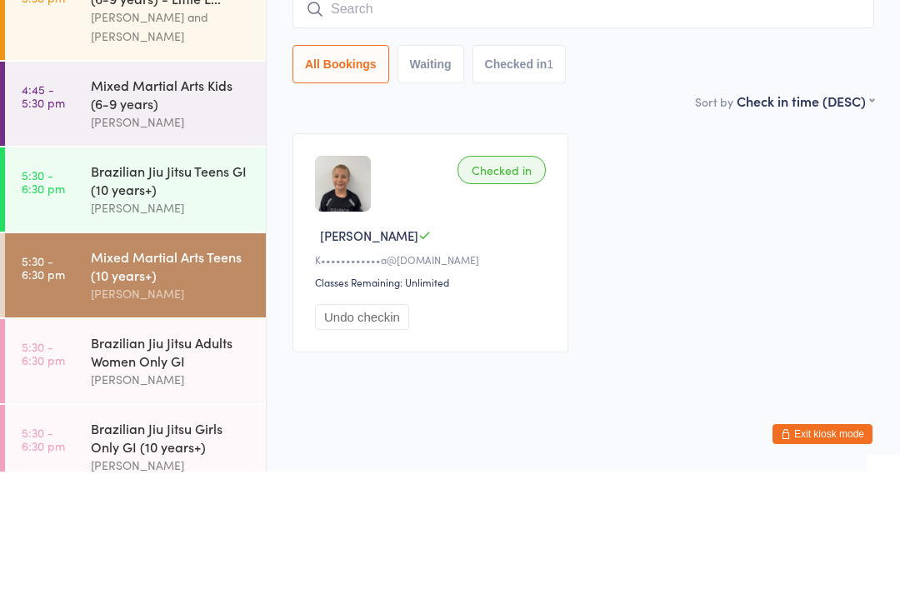
click at [748, 261] on div "Checked in [PERSON_NAME] [PERSON_NAME]••••••••••••a@[DOMAIN_NAME] Classes Remai…" at bounding box center [582, 385] width 611 height 249
